Goal: Transaction & Acquisition: Purchase product/service

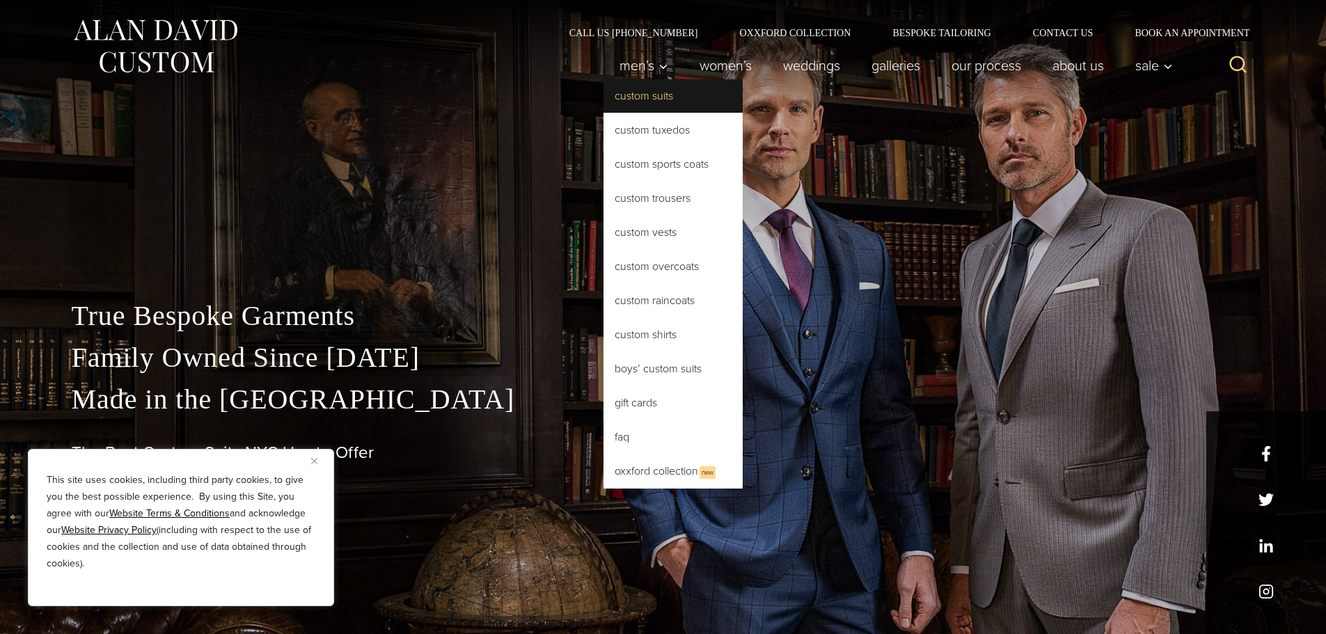
click at [644, 102] on link "Custom Suits" at bounding box center [672, 95] width 139 height 33
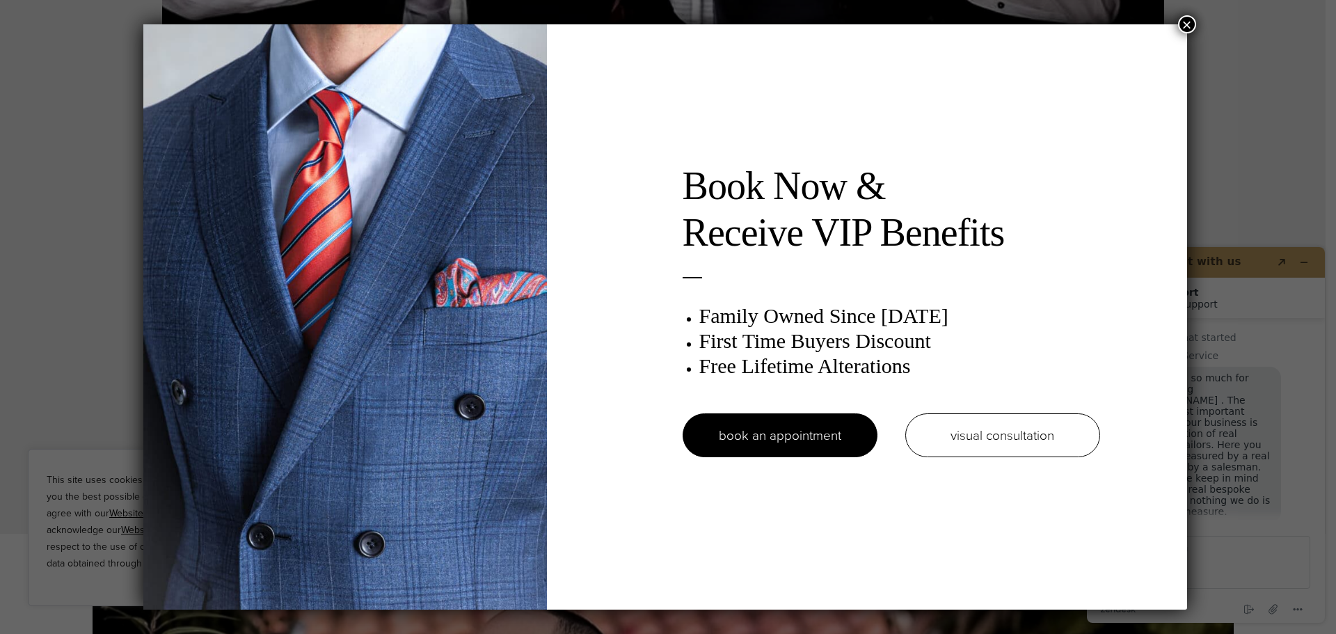
click at [1190, 31] on button "×" at bounding box center [1187, 24] width 18 height 18
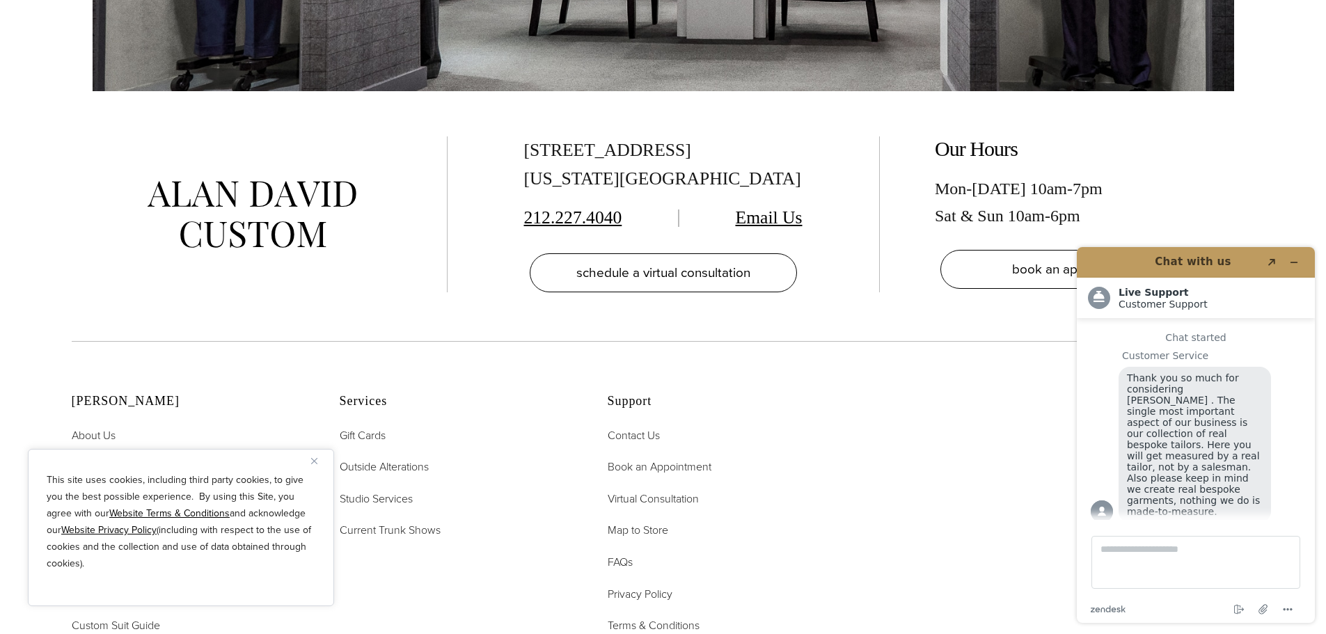
scroll to position [8977, 0]
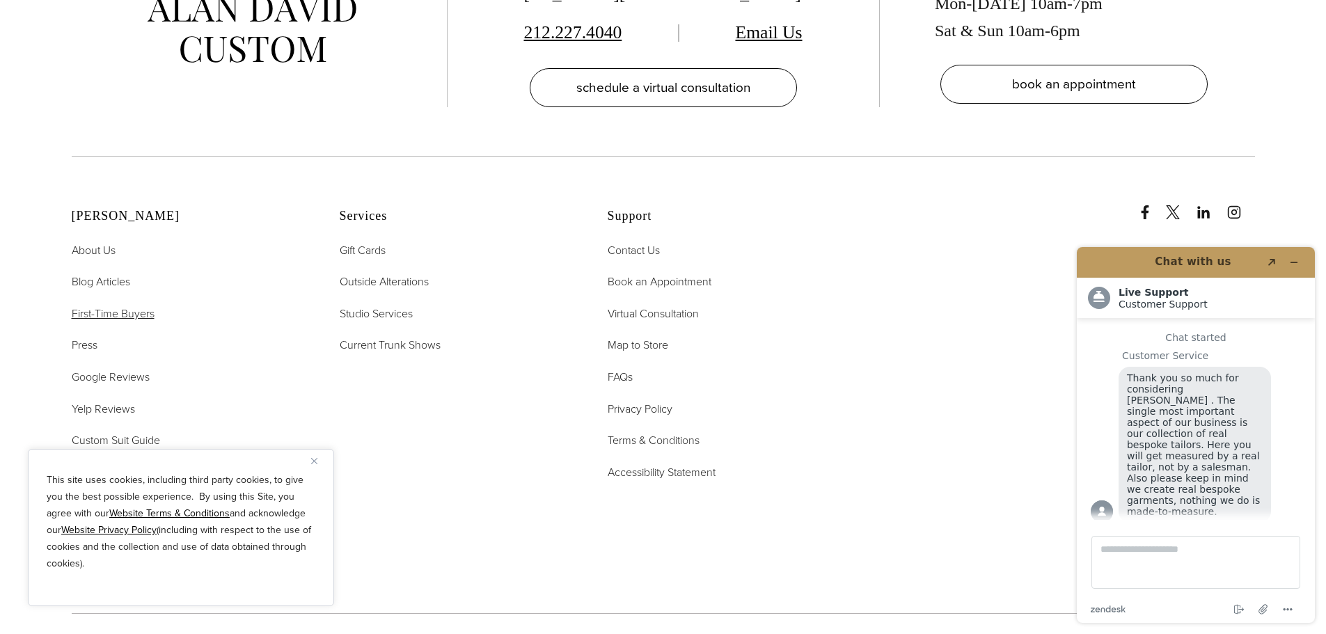
click at [125, 305] on span "First-Time Buyers" at bounding box center [113, 313] width 83 height 16
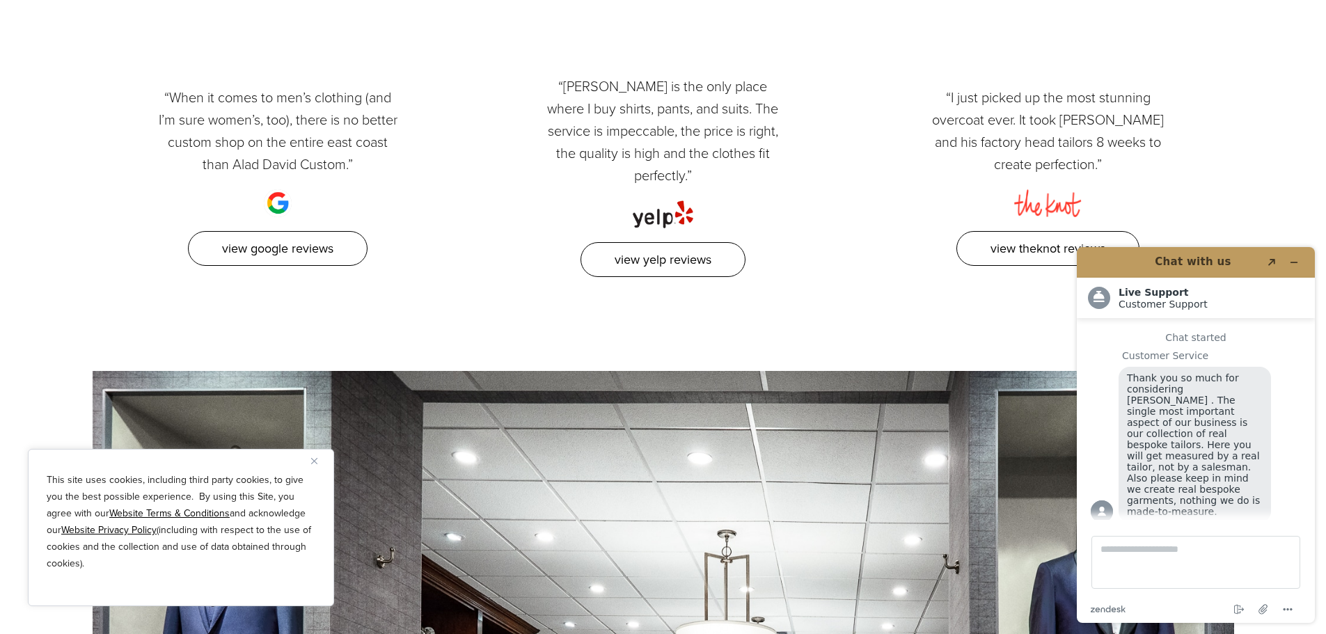
scroll to position [2505, 0]
